Goal: Task Accomplishment & Management: Manage account settings

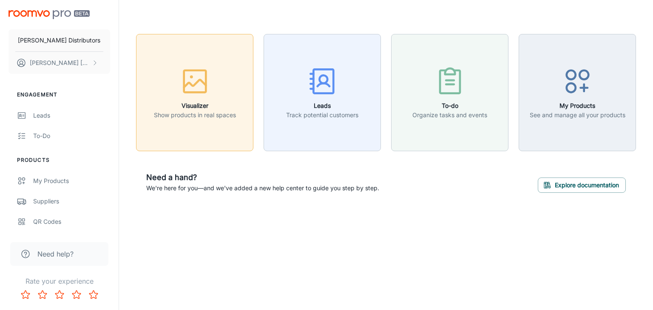
click at [199, 96] on icon "button" at bounding box center [195, 81] width 32 height 32
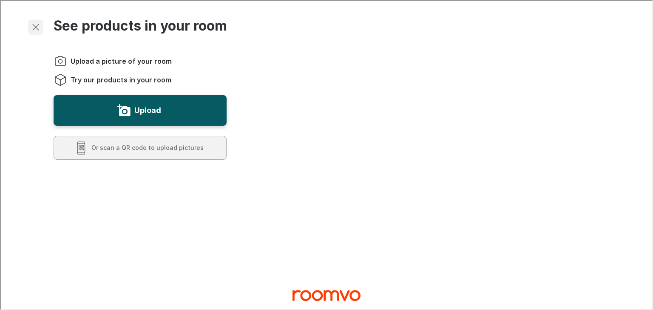
click at [33, 24] on line "Exit visualizer" at bounding box center [35, 26] width 6 height 6
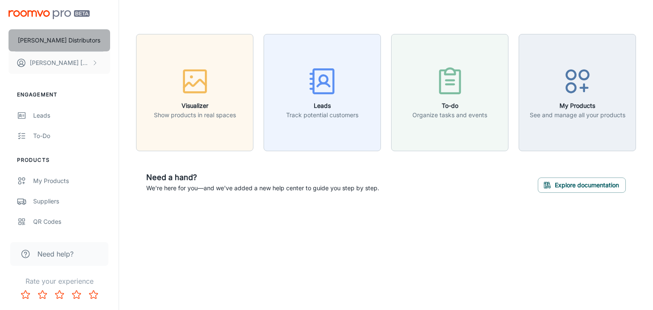
click at [66, 34] on button "[PERSON_NAME] Distributors" at bounding box center [60, 40] width 102 height 22
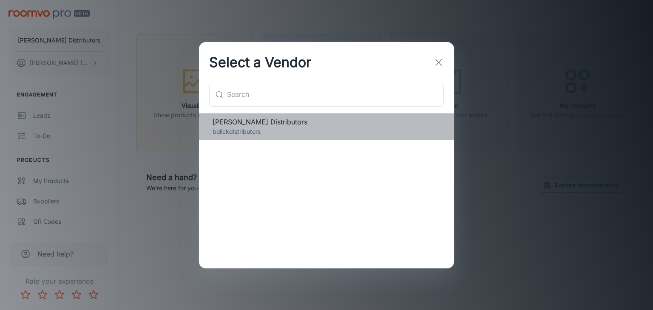
click at [252, 123] on span "[PERSON_NAME] Distributors" at bounding box center [327, 122] width 228 height 10
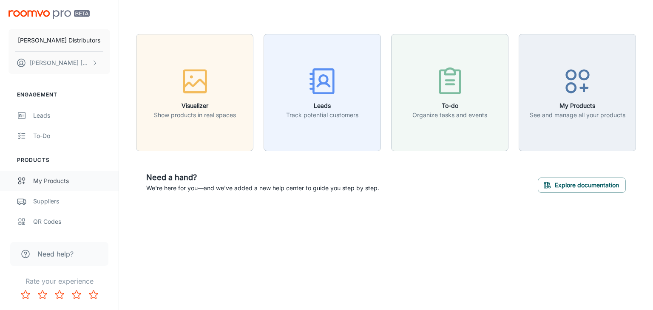
click at [46, 179] on div "My Products" at bounding box center [71, 180] width 77 height 9
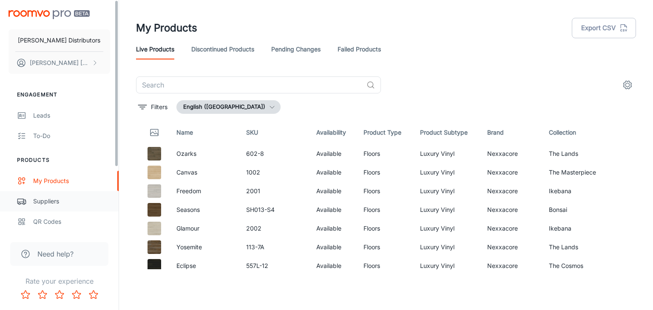
click at [60, 199] on div "Suppliers" at bounding box center [71, 201] width 77 height 9
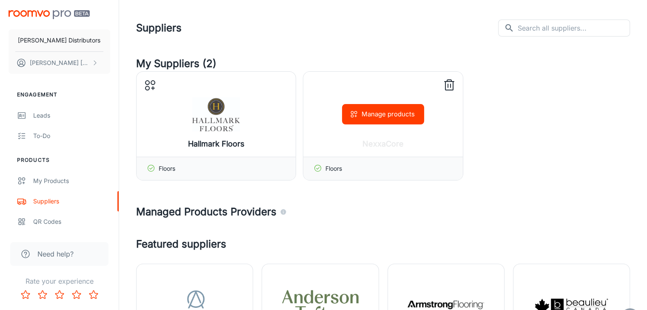
click at [394, 112] on button "Manage products" at bounding box center [383, 114] width 82 height 20
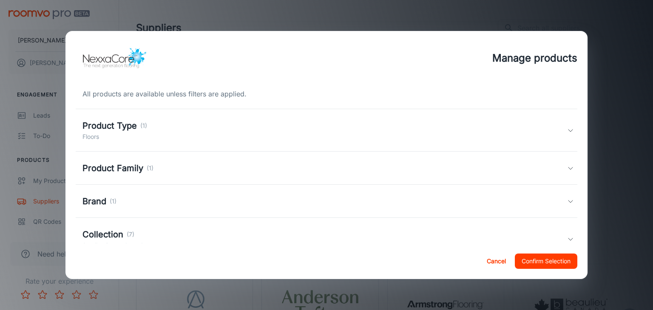
click at [306, 167] on div "Product Family (1)" at bounding box center [325, 168] width 485 height 13
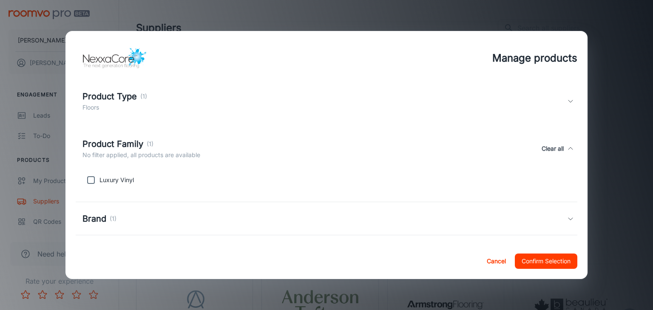
scroll to position [43, 0]
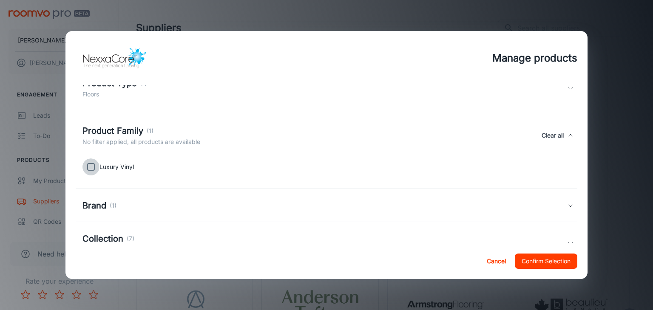
click at [94, 167] on input "checkbox" at bounding box center [91, 167] width 17 height 17
checkbox input "true"
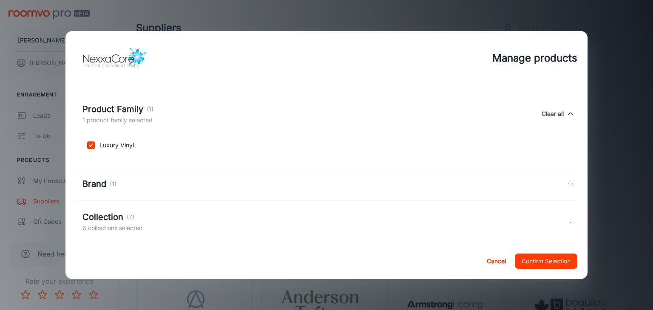
scroll to position [74, 0]
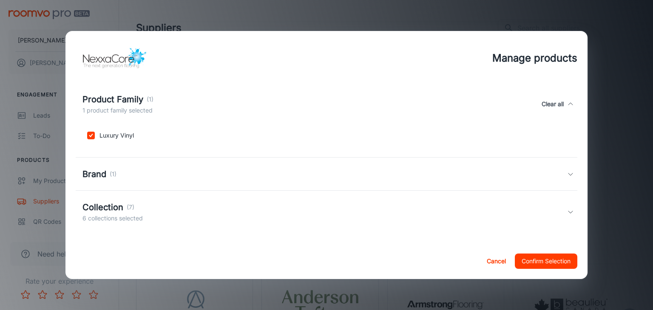
click at [509, 170] on div "Brand (1)" at bounding box center [325, 174] width 485 height 13
click at [91, 215] on input "checkbox" at bounding box center [91, 215] width 17 height 17
checkbox input "true"
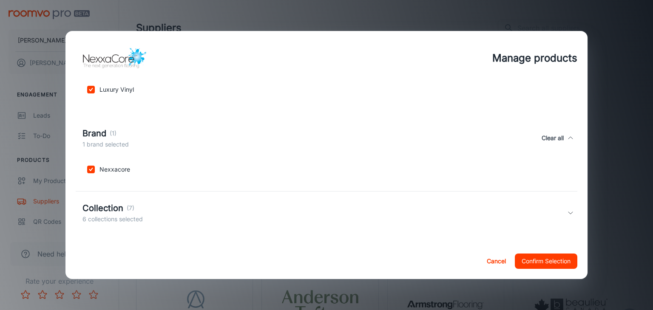
scroll to position [121, 0]
click at [193, 211] on div "Collection (7) 6 collections selected" at bounding box center [325, 212] width 485 height 22
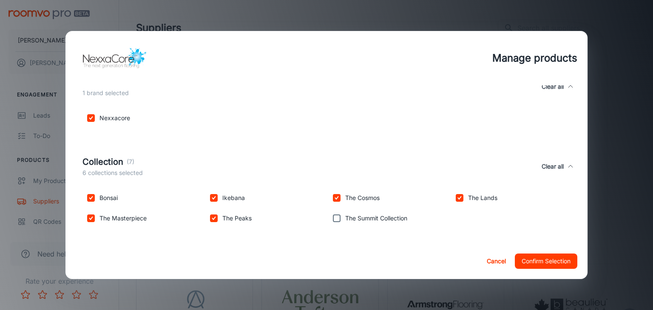
scroll to position [172, 0]
click at [336, 216] on input "checkbox" at bounding box center [336, 218] width 17 height 17
checkbox input "true"
click at [544, 262] on button "Confirm Selection" at bounding box center [546, 261] width 63 height 15
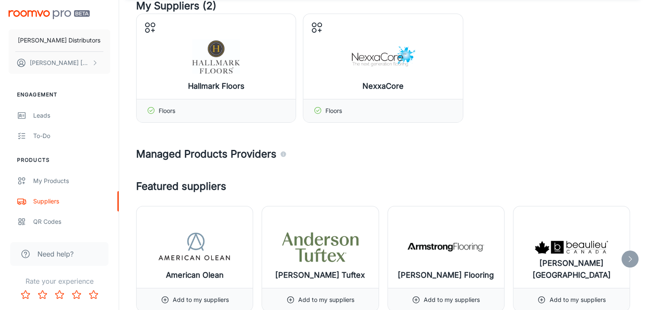
scroll to position [170, 0]
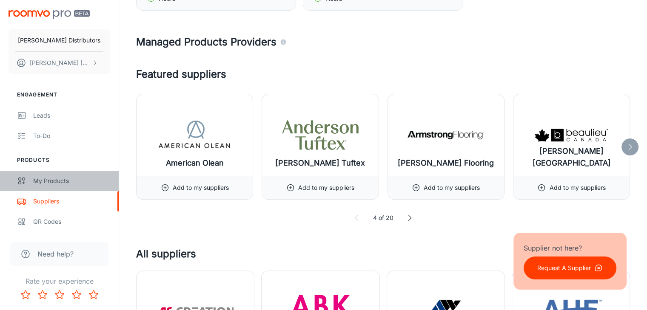
click at [56, 182] on div "My Products" at bounding box center [71, 180] width 77 height 9
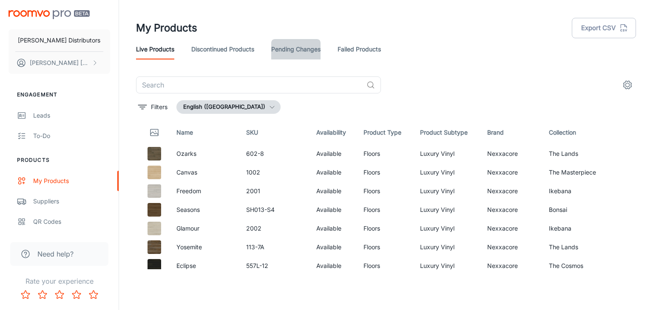
click at [306, 51] on link "Pending Changes" at bounding box center [295, 49] width 49 height 20
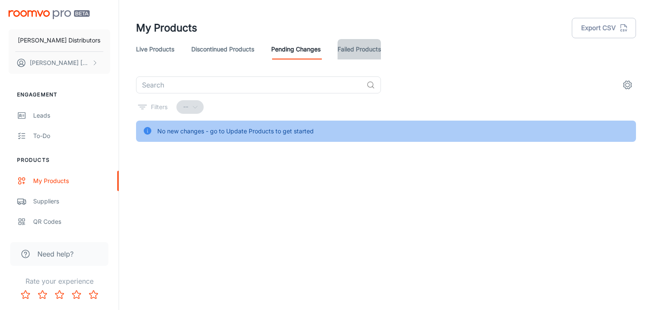
click at [356, 50] on link "Failed Products" at bounding box center [359, 49] width 43 height 20
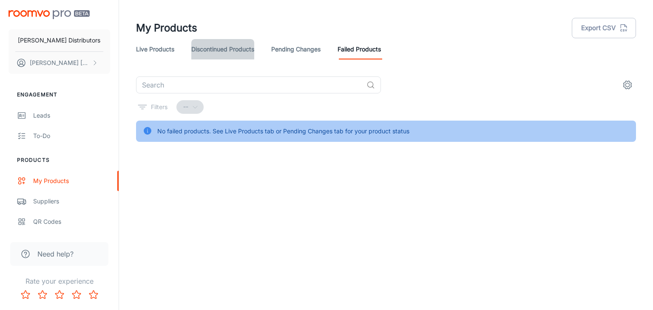
click at [220, 45] on link "Discontinued Products" at bounding box center [222, 49] width 63 height 20
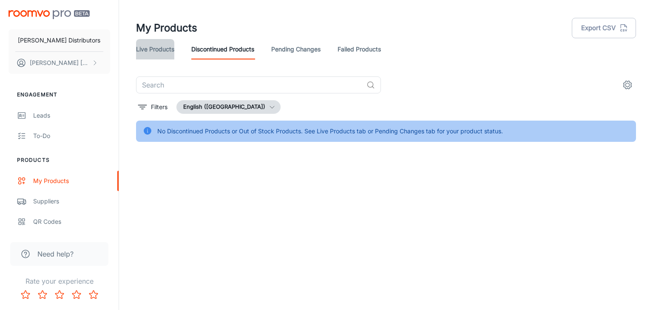
click at [170, 50] on link "Live Products" at bounding box center [155, 49] width 38 height 20
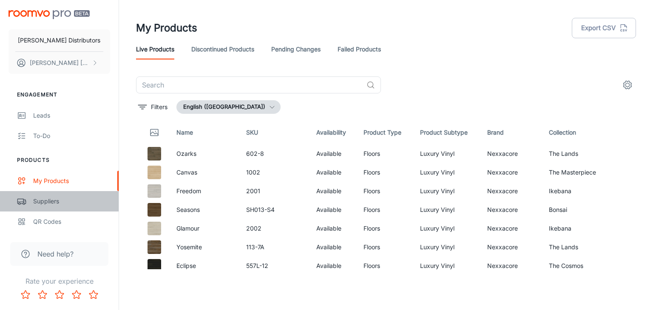
click at [60, 202] on div "Suppliers" at bounding box center [71, 201] width 77 height 9
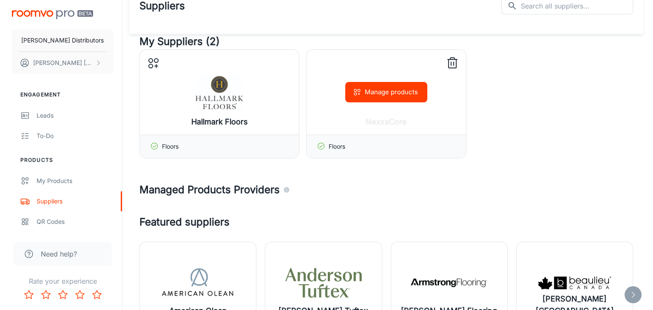
scroll to position [43, 0]
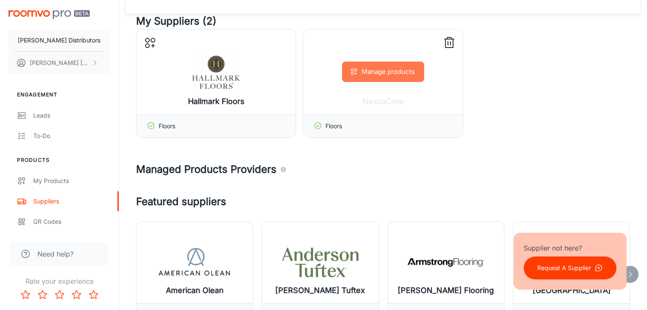
click at [384, 80] on button "Manage products" at bounding box center [383, 72] width 82 height 20
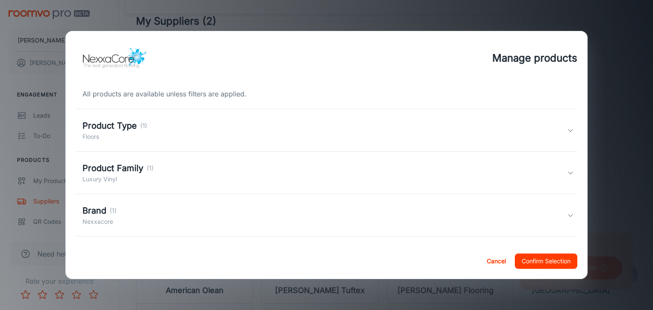
click at [196, 210] on div "Brand (1) Nexxacore" at bounding box center [325, 216] width 485 height 22
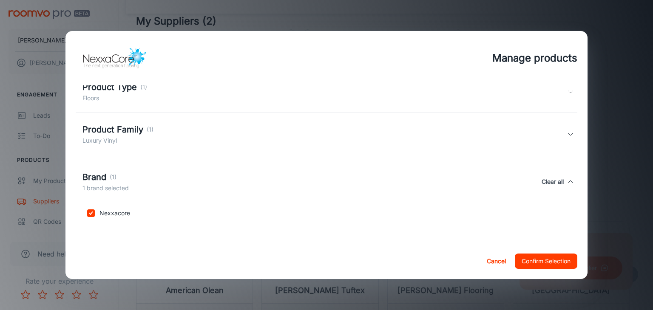
scroll to position [83, 0]
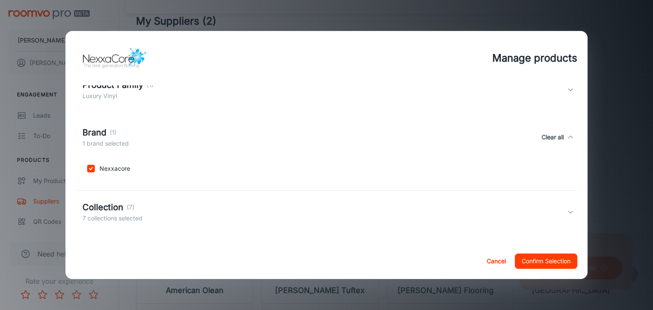
click at [558, 211] on div "Collection (7) 7 collections selected" at bounding box center [325, 212] width 485 height 22
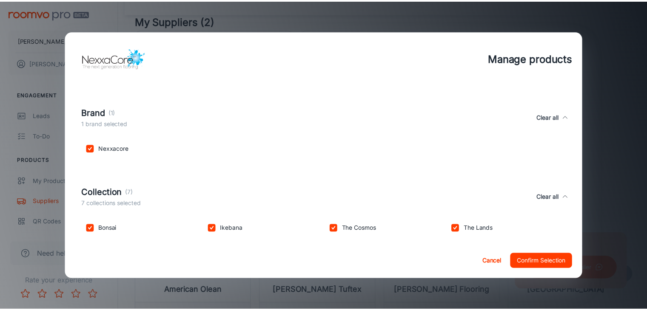
scroll to position [134, 0]
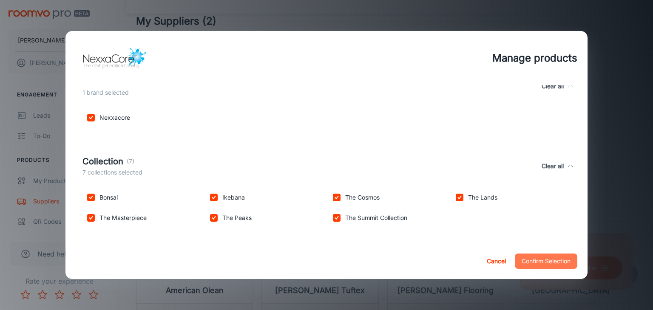
click at [552, 260] on button "Confirm Selection" at bounding box center [546, 261] width 63 height 15
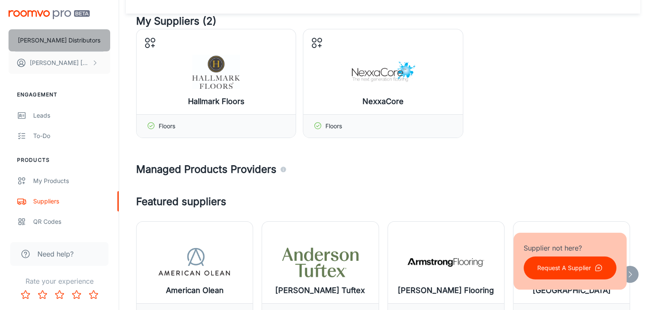
click at [57, 40] on p "[PERSON_NAME] Distributors" at bounding box center [59, 40] width 83 height 9
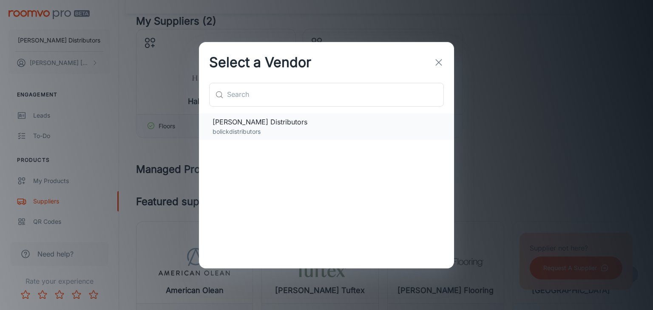
click at [257, 128] on p "bolickdistributors" at bounding box center [327, 131] width 228 height 9
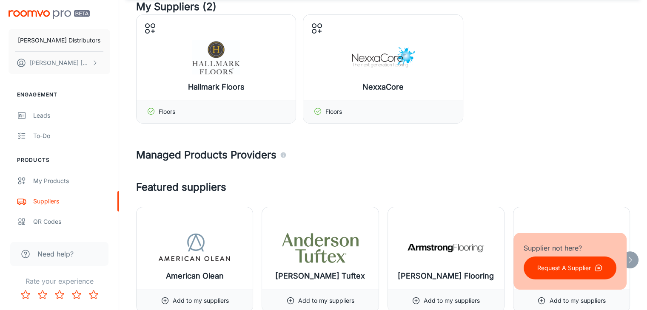
scroll to position [43, 0]
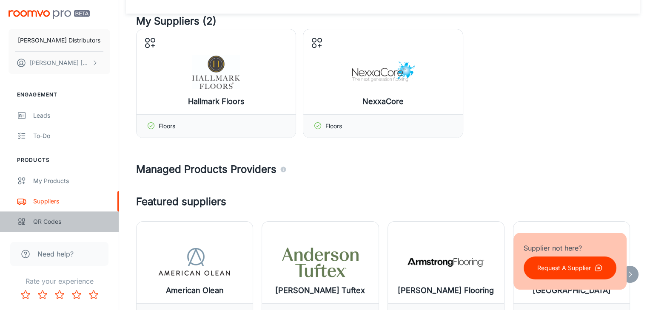
click at [54, 219] on div "QR Codes" at bounding box center [71, 221] width 77 height 9
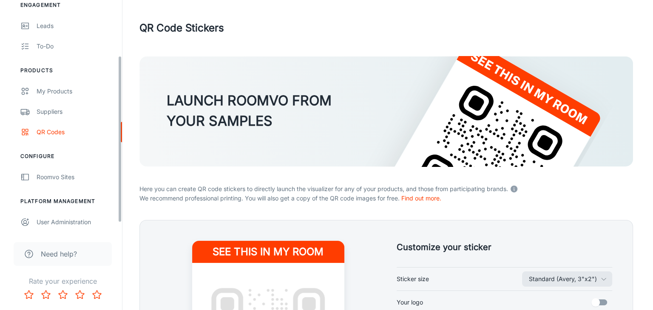
scroll to position [90, 0]
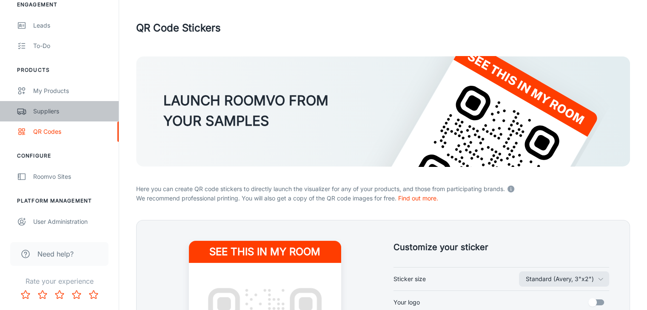
click at [56, 108] on div "Suppliers" at bounding box center [71, 111] width 77 height 9
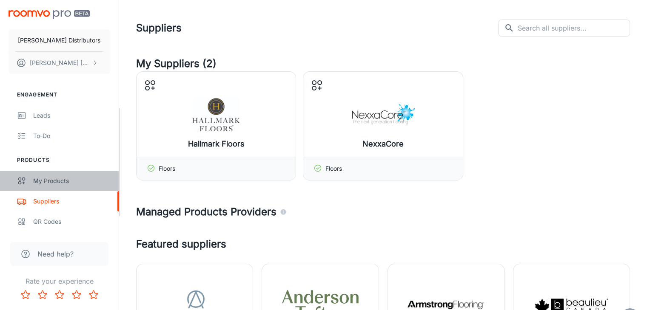
click at [48, 182] on div "My Products" at bounding box center [71, 180] width 77 height 9
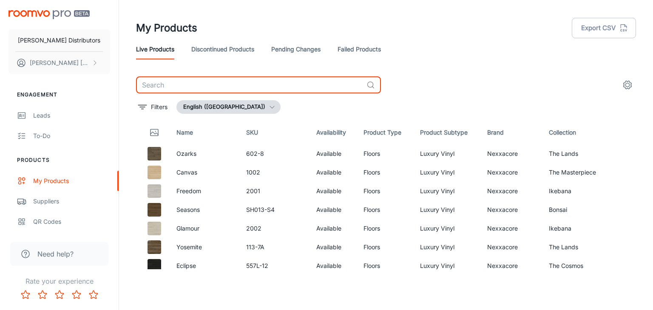
click at [204, 85] on input "text" at bounding box center [249, 85] width 227 height 17
type input "The summit"
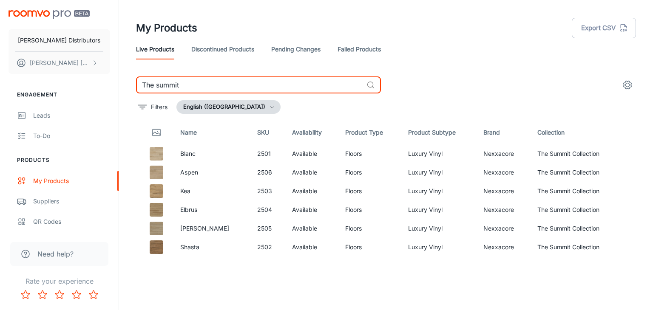
drag, startPoint x: 245, startPoint y: 90, endPoint x: 78, endPoint y: 92, distance: 166.3
click at [78, 92] on div "[PERSON_NAME] Distributors [PERSON_NAME] Engagement Leads To-do Products My Pro…" at bounding box center [326, 152] width 653 height 304
